Goal: Task Accomplishment & Management: Use online tool/utility

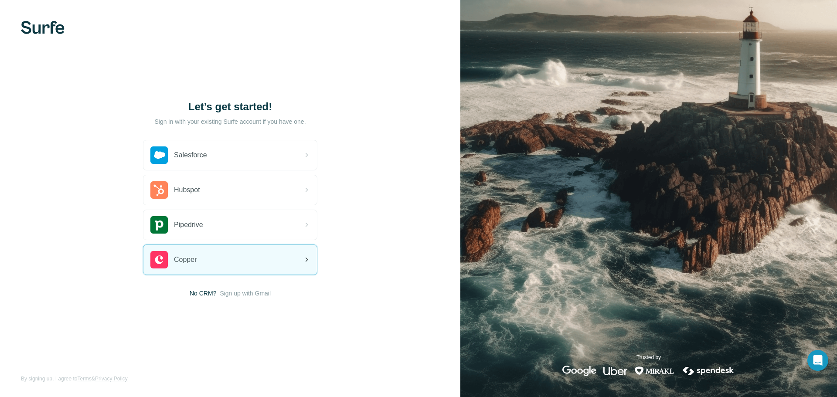
click at [241, 261] on div "Copper" at bounding box center [230, 260] width 174 height 30
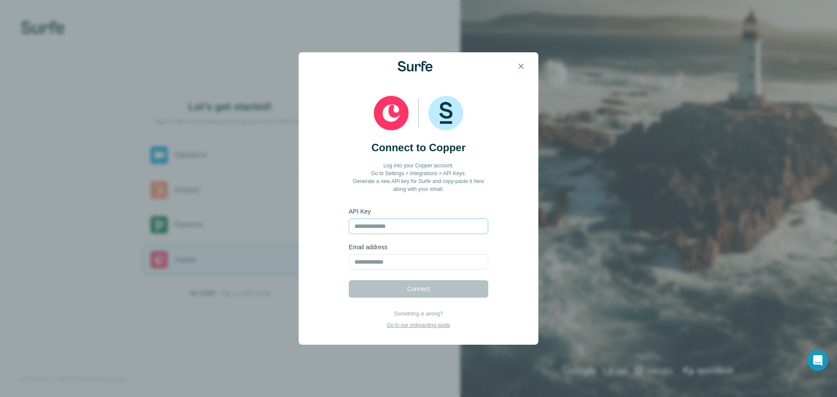
click at [378, 227] on input "text" at bounding box center [419, 227] width 140 height 16
click at [521, 62] on icon "button" at bounding box center [521, 66] width 9 height 9
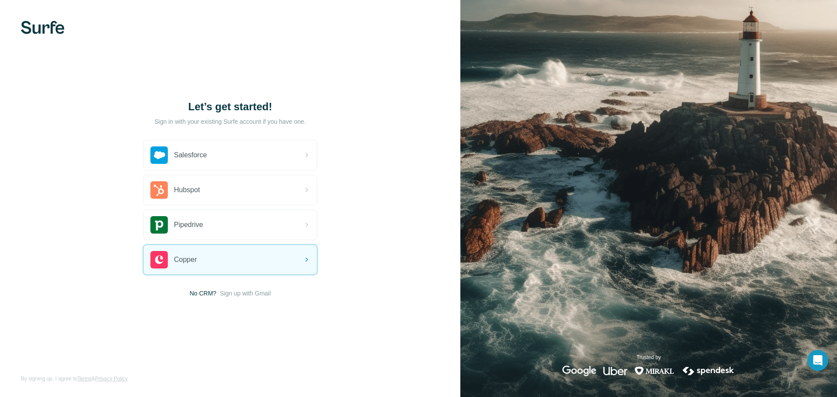
click at [52, 36] on div "Let’s get started! Sign in with your existing Surfe account if you have one. Sa…" at bounding box center [230, 198] width 461 height 397
click at [50, 28] on img at bounding box center [43, 27] width 44 height 13
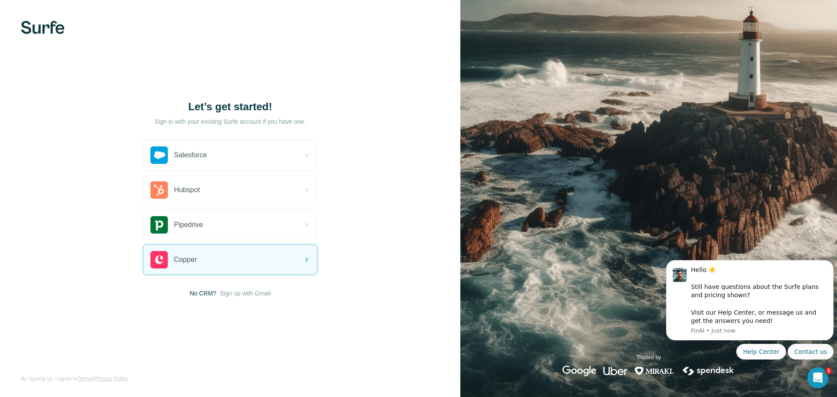
click at [133, 295] on div "Let’s get started! Sign in with your existing Surfe account if you have one. Sa…" at bounding box center [230, 198] width 461 height 397
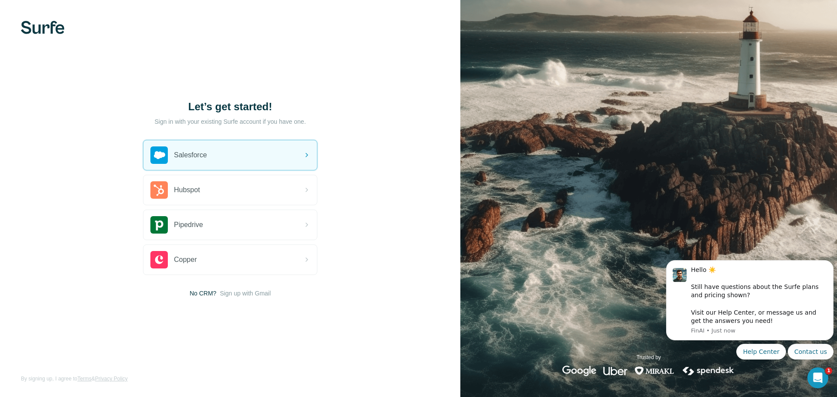
click at [68, 33] on div at bounding box center [230, 27] width 461 height 13
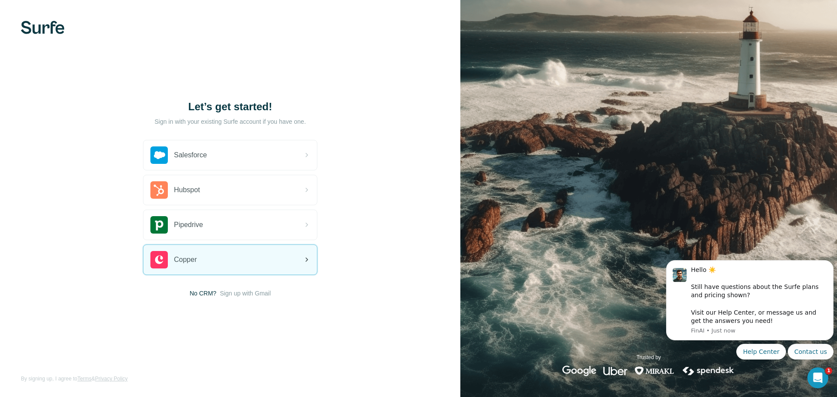
click at [222, 257] on div "Copper" at bounding box center [230, 260] width 174 height 30
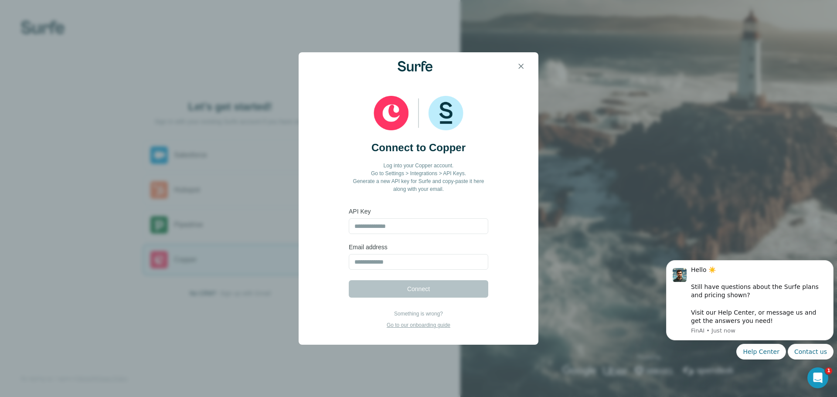
click at [222, 257] on div "Connect to Copper Log into your Copper account. Go to Settings > Integrations >…" at bounding box center [418, 198] width 837 height 397
click at [365, 228] on input "text" at bounding box center [419, 227] width 140 height 16
click at [369, 263] on input "email" at bounding box center [419, 262] width 140 height 16
click at [400, 327] on p "Go to our onboarding guide" at bounding box center [419, 325] width 64 height 8
click at [528, 68] on button "button" at bounding box center [520, 66] width 17 height 17
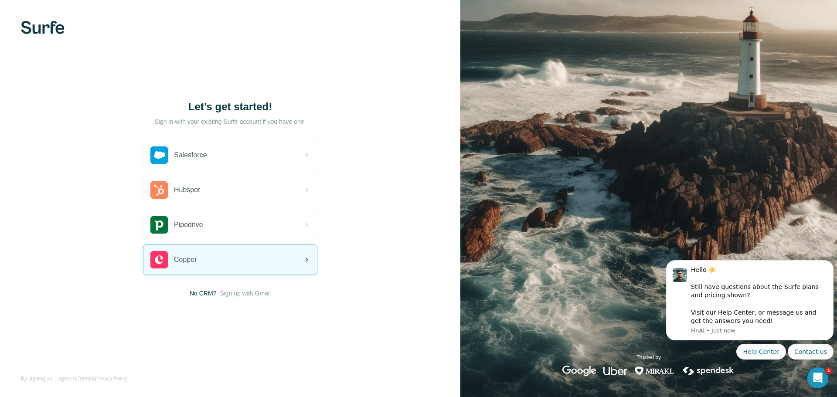
click at [230, 250] on div "Copper" at bounding box center [230, 260] width 174 height 30
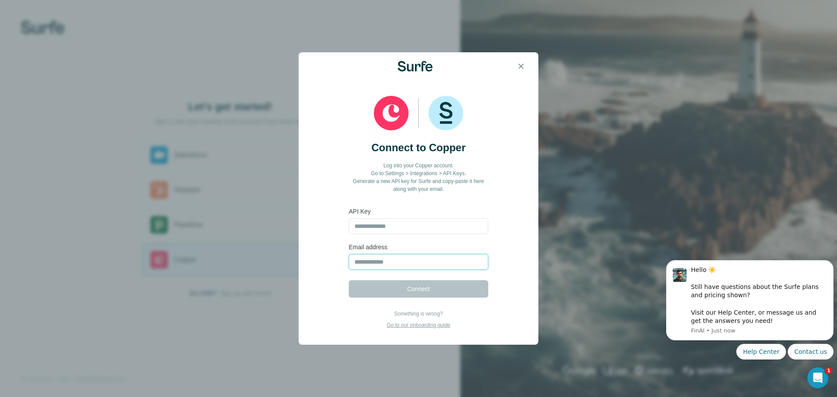
click at [358, 261] on input "email" at bounding box center [419, 262] width 140 height 16
click at [524, 62] on icon "button" at bounding box center [521, 66] width 9 height 9
